Goal: Task Accomplishment & Management: Use online tool/utility

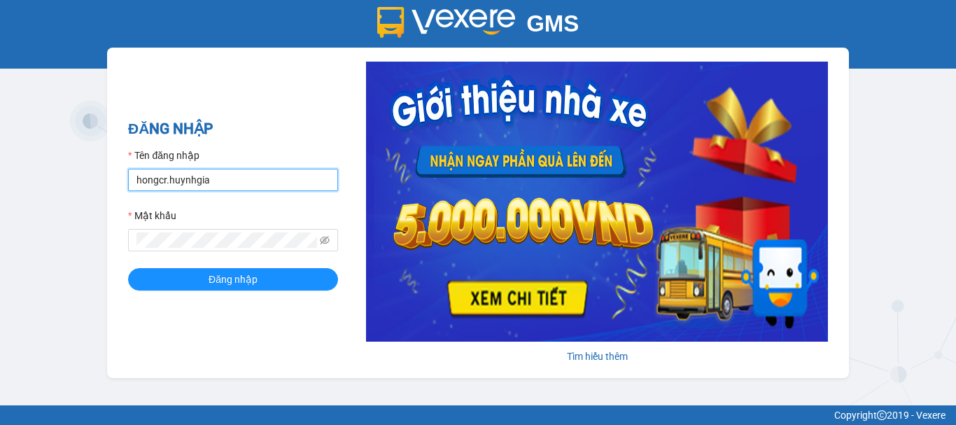
click at [290, 176] on input "hongcr.huynhgia" at bounding box center [233, 180] width 210 height 22
type input "quynhcamranh.huynhgia"
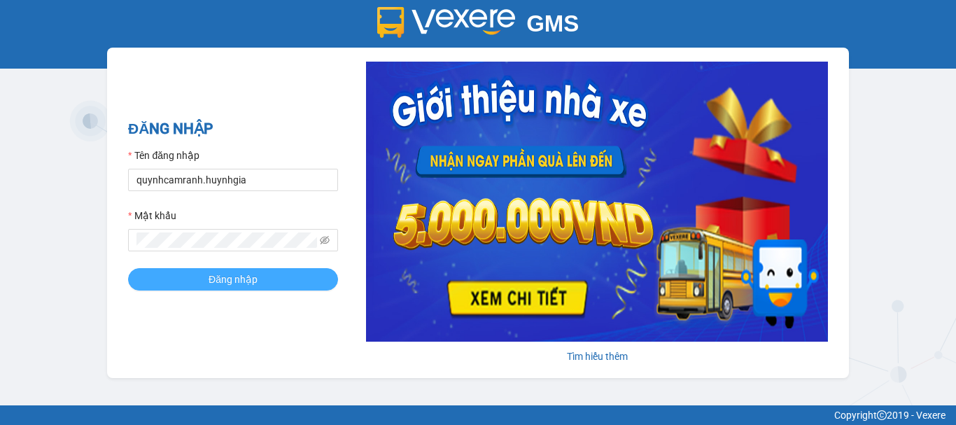
click at [259, 272] on button "Đăng nhập" at bounding box center [233, 279] width 210 height 22
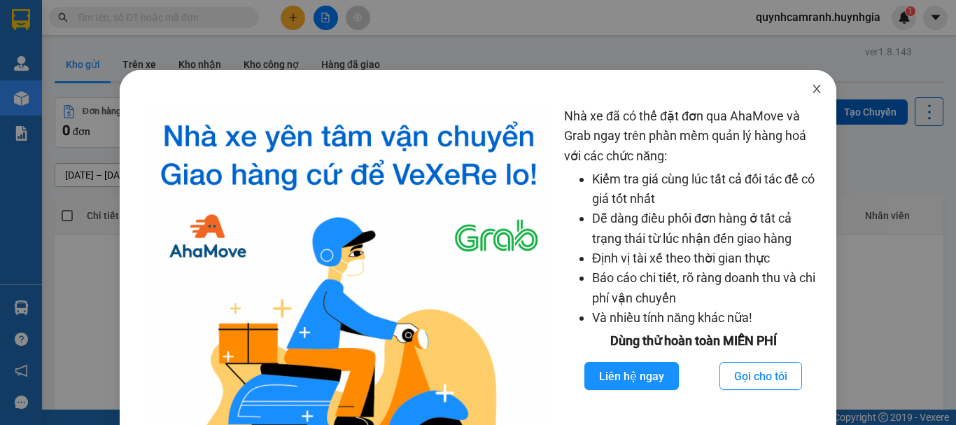
click at [812, 96] on span "Close" at bounding box center [816, 89] width 39 height 39
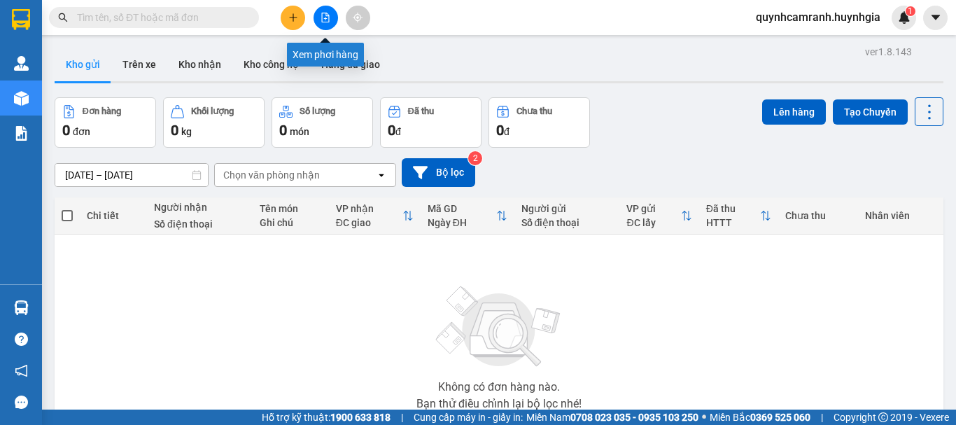
click at [332, 19] on button at bounding box center [325, 18] width 24 height 24
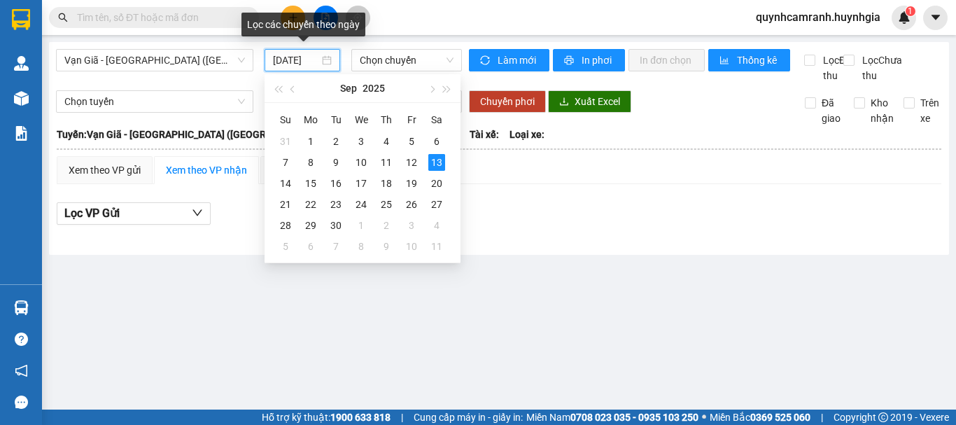
click at [292, 64] on input "[DATE]" at bounding box center [296, 59] width 46 height 15
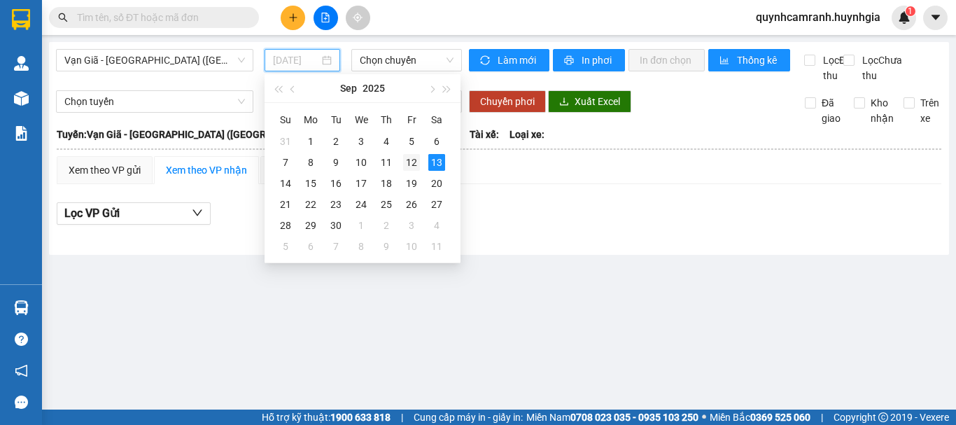
click at [414, 164] on div "12" at bounding box center [411, 162] width 17 height 17
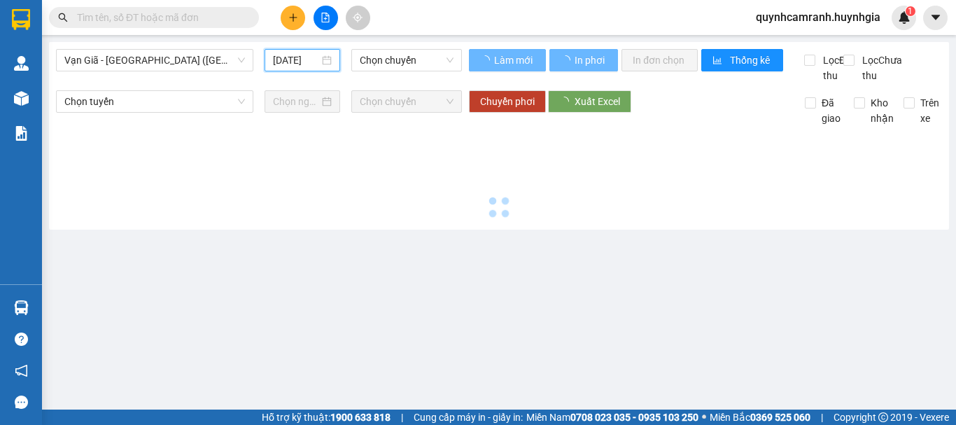
type input "[DATE]"
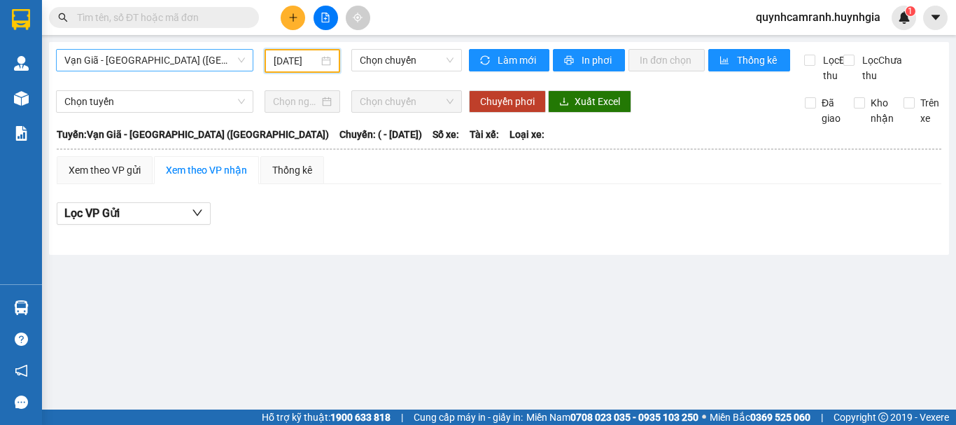
click at [207, 66] on span "Vạn Giã - [GEOGRAPHIC_DATA] ([GEOGRAPHIC_DATA])" at bounding box center [154, 60] width 181 height 21
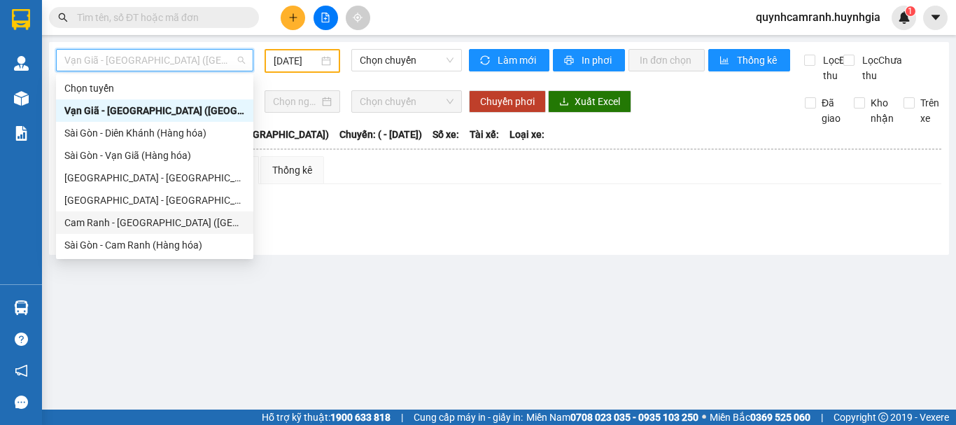
click at [114, 225] on div "Cam Ranh - [GEOGRAPHIC_DATA] ([GEOGRAPHIC_DATA])" at bounding box center [154, 222] width 181 height 15
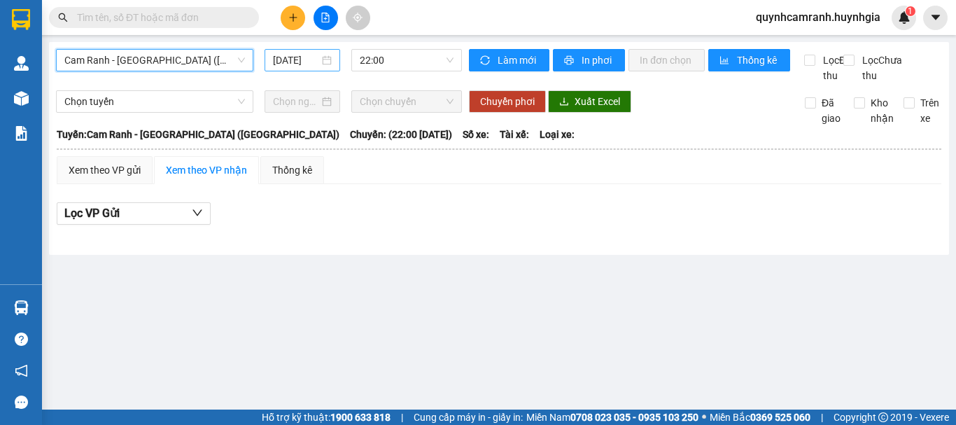
click at [302, 57] on input "[DATE]" at bounding box center [296, 59] width 46 height 15
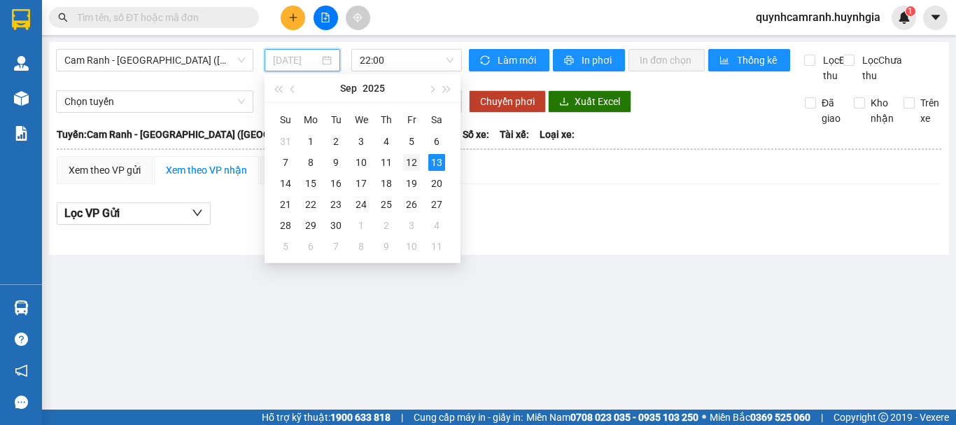
click at [412, 167] on div "12" at bounding box center [411, 162] width 17 height 17
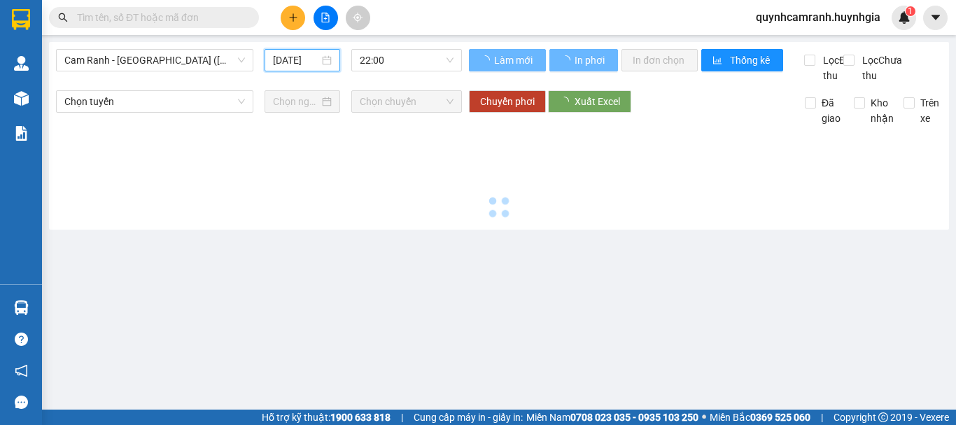
type input "[DATE]"
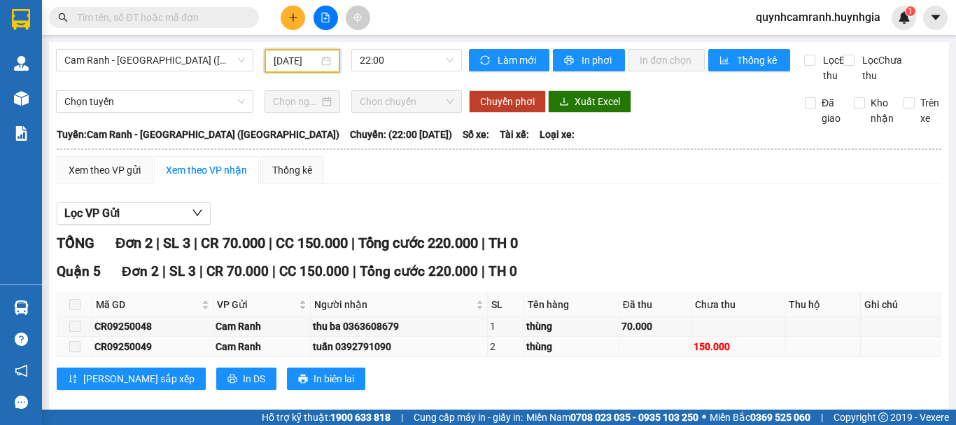
scroll to position [35, 0]
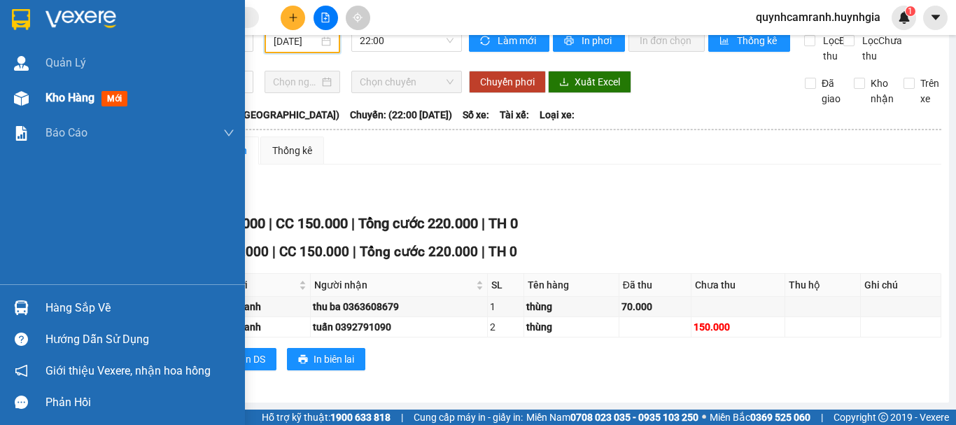
click at [42, 97] on div "Kho hàng mới" at bounding box center [122, 97] width 245 height 35
